Goal: Task Accomplishment & Management: Use online tool/utility

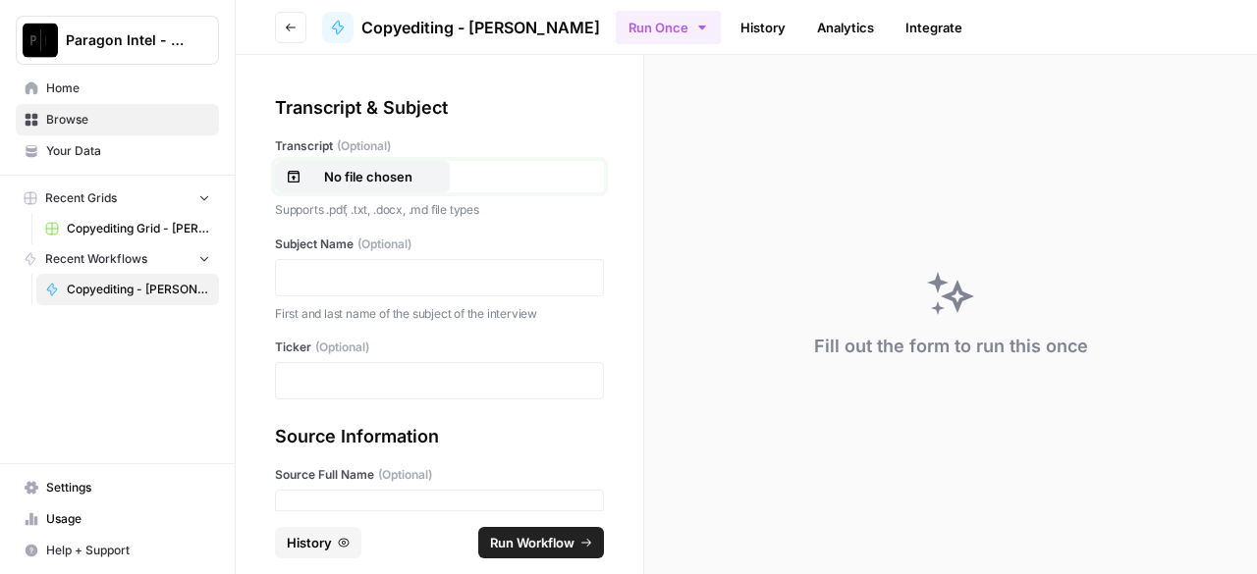
click at [354, 177] on p "No file chosen" at bounding box center [368, 177] width 126 height 20
click at [310, 273] on p at bounding box center [439, 278] width 303 height 20
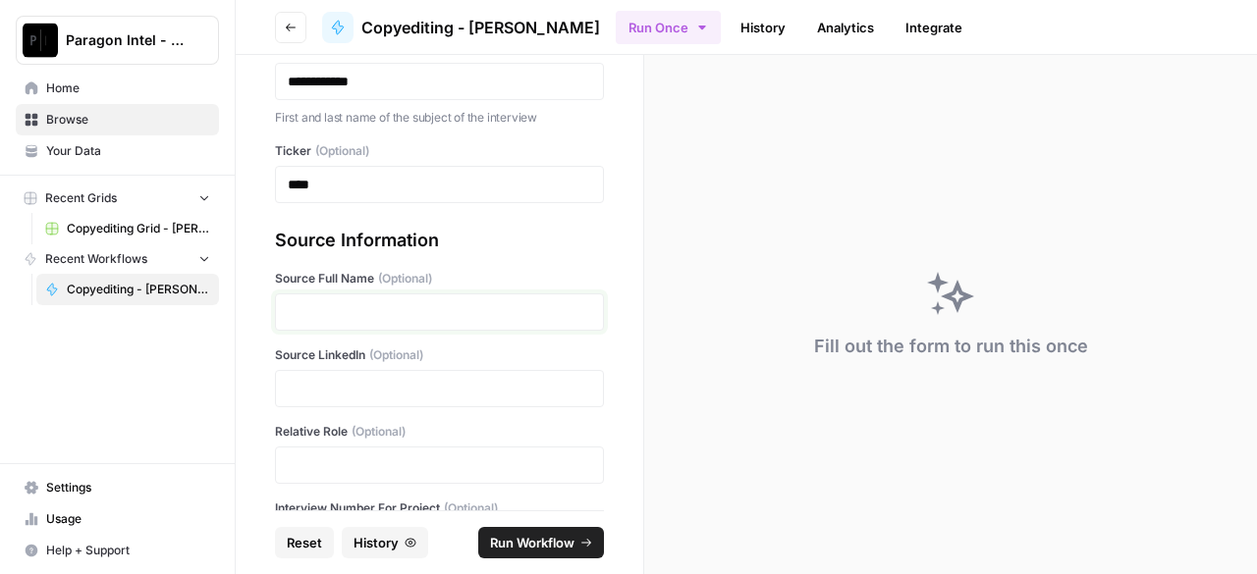
click at [422, 316] on p at bounding box center [439, 312] width 303 height 20
click at [489, 308] on p at bounding box center [439, 312] width 303 height 20
click at [428, 395] on p at bounding box center [439, 389] width 303 height 20
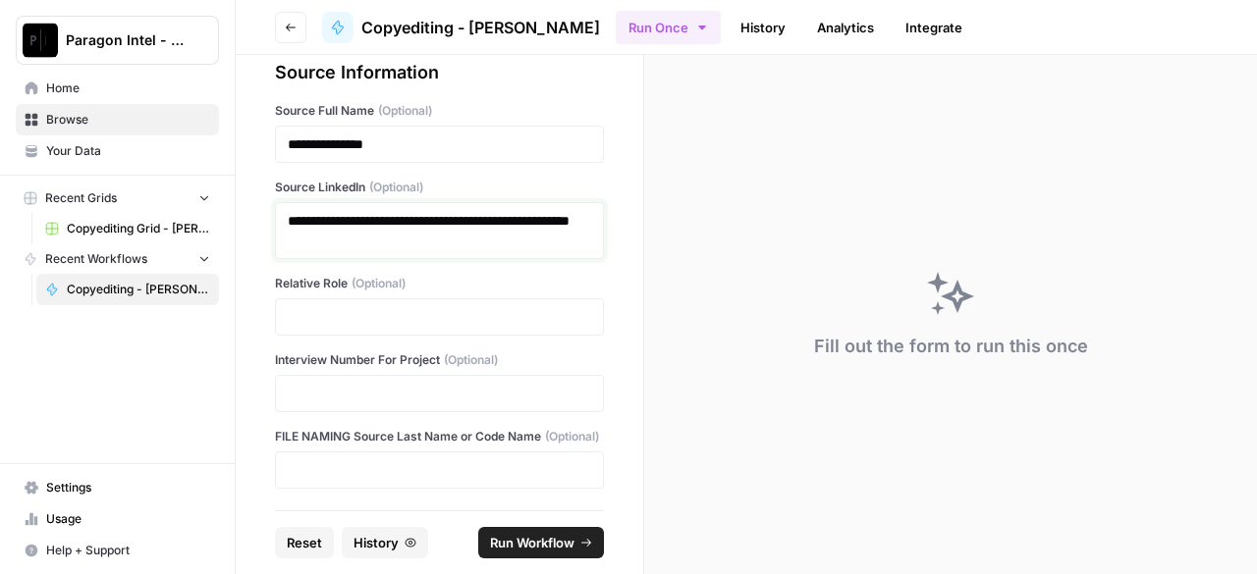
scroll to position [384, 0]
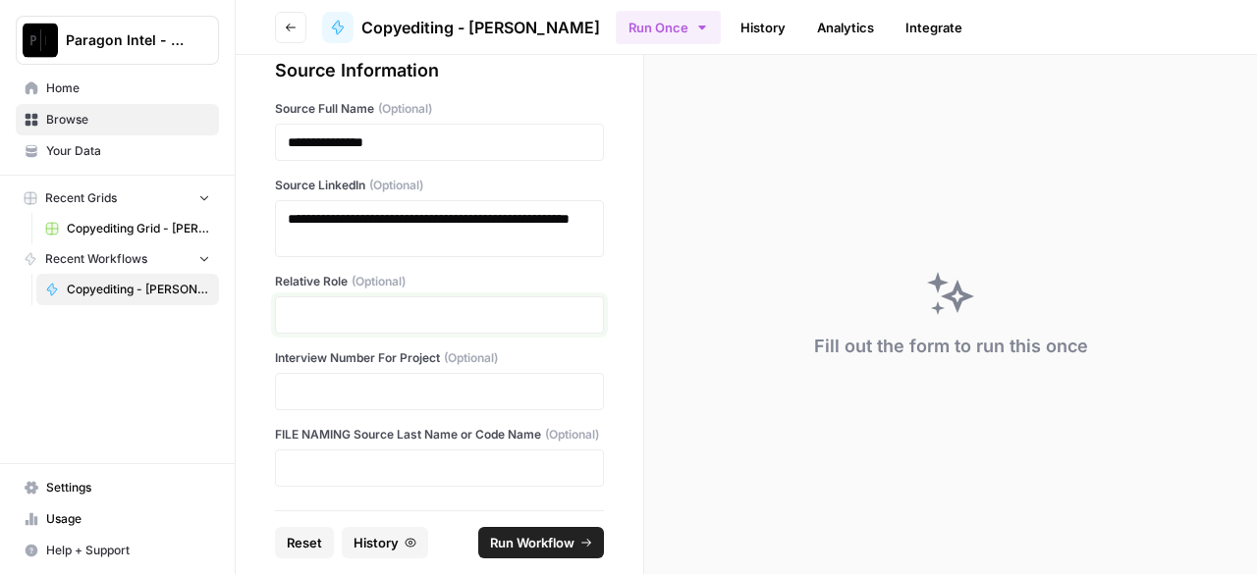
click at [379, 305] on p at bounding box center [439, 315] width 303 height 20
click at [406, 305] on p at bounding box center [439, 315] width 303 height 20
click at [374, 382] on p at bounding box center [439, 392] width 303 height 20
click at [326, 462] on p at bounding box center [439, 468] width 303 height 20
click at [445, 133] on p "**********" at bounding box center [432, 143] width 289 height 20
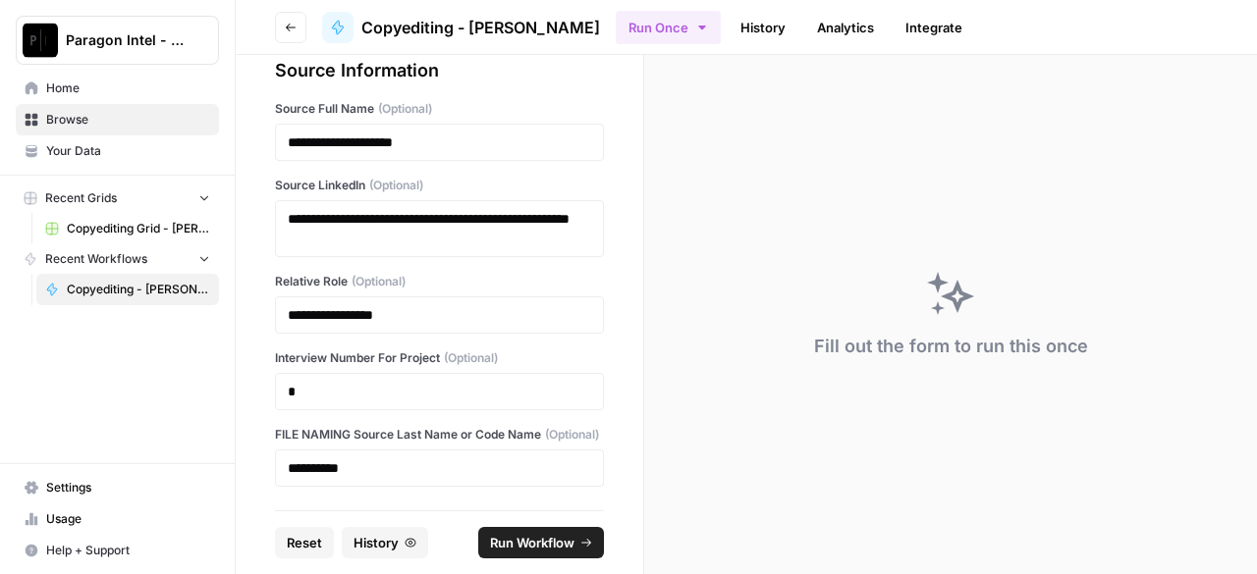
click at [535, 535] on span "Run Workflow" at bounding box center [532, 543] width 84 height 20
